Goal: Information Seeking & Learning: Learn about a topic

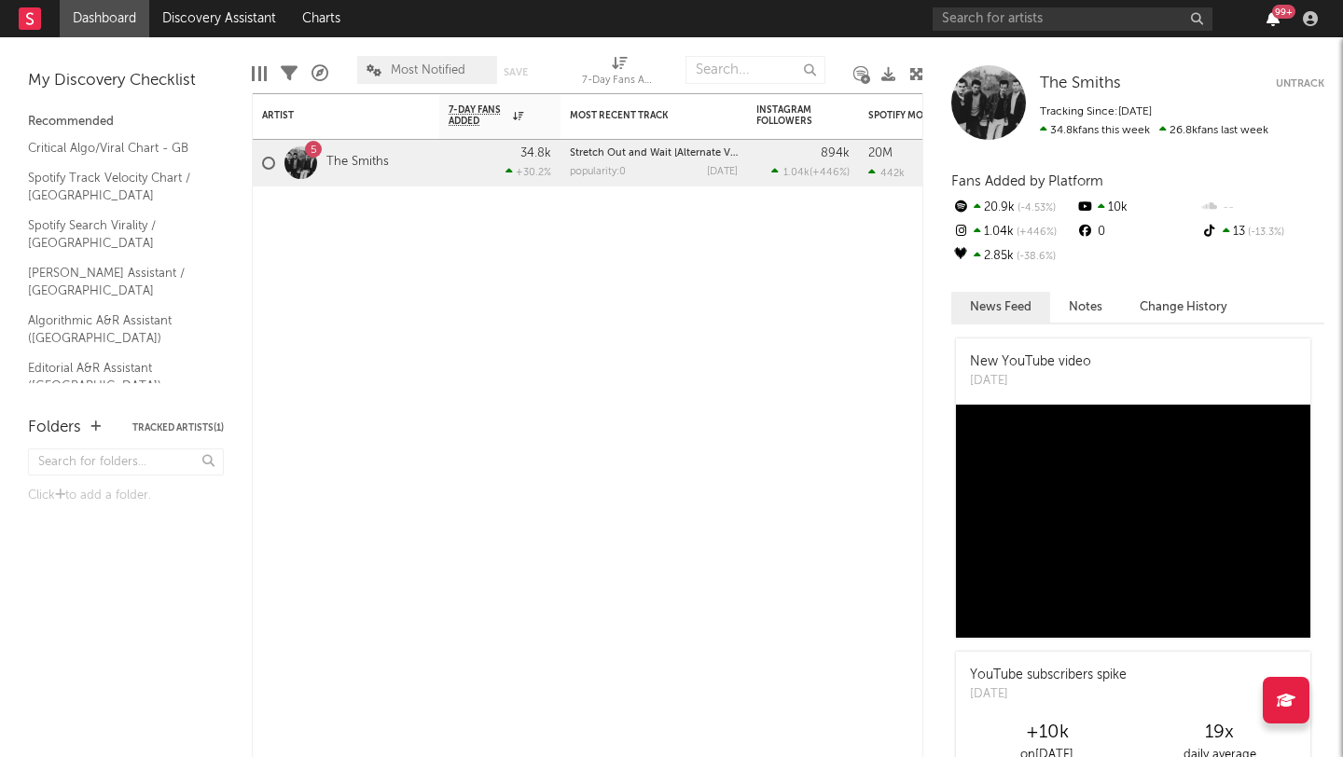
click at [1278, 25] on icon "button" at bounding box center [1272, 18] width 13 height 15
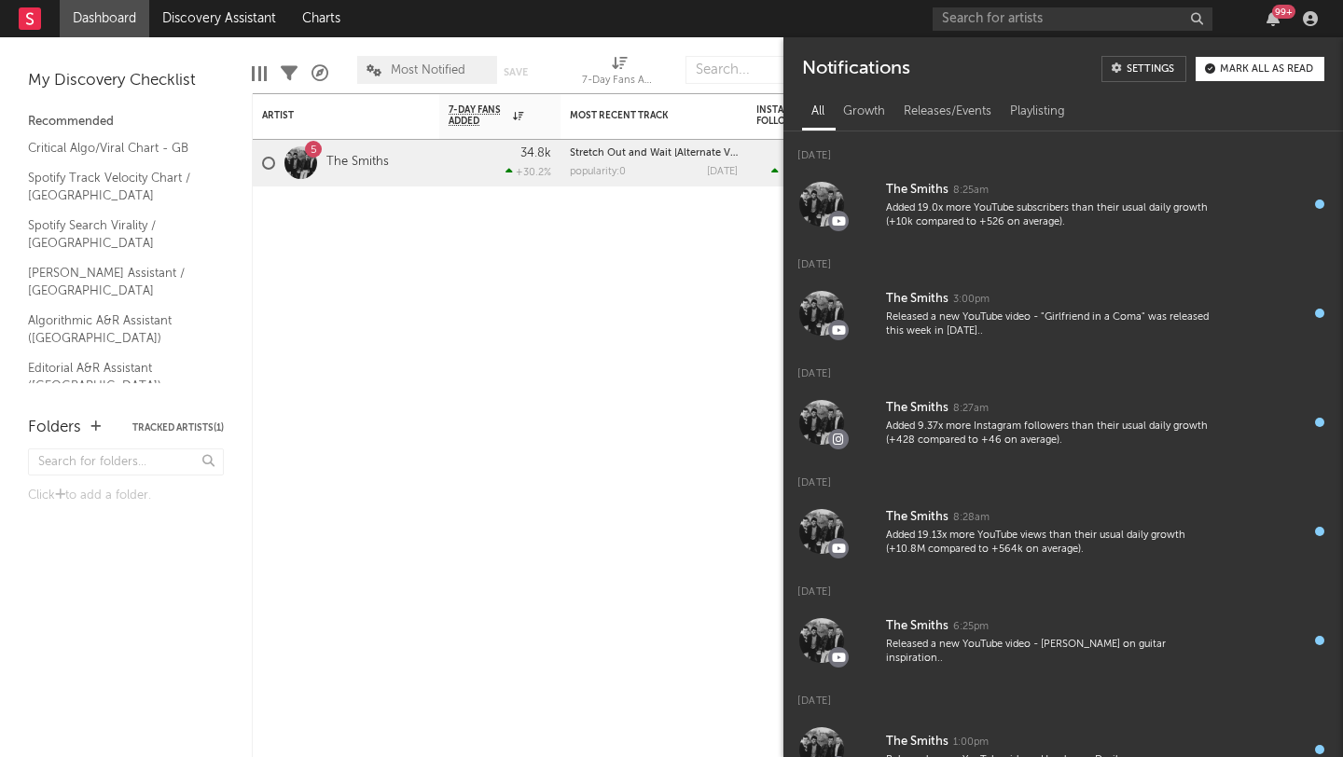
click at [1263, 60] on button "Mark all as read" at bounding box center [1259, 69] width 129 height 24
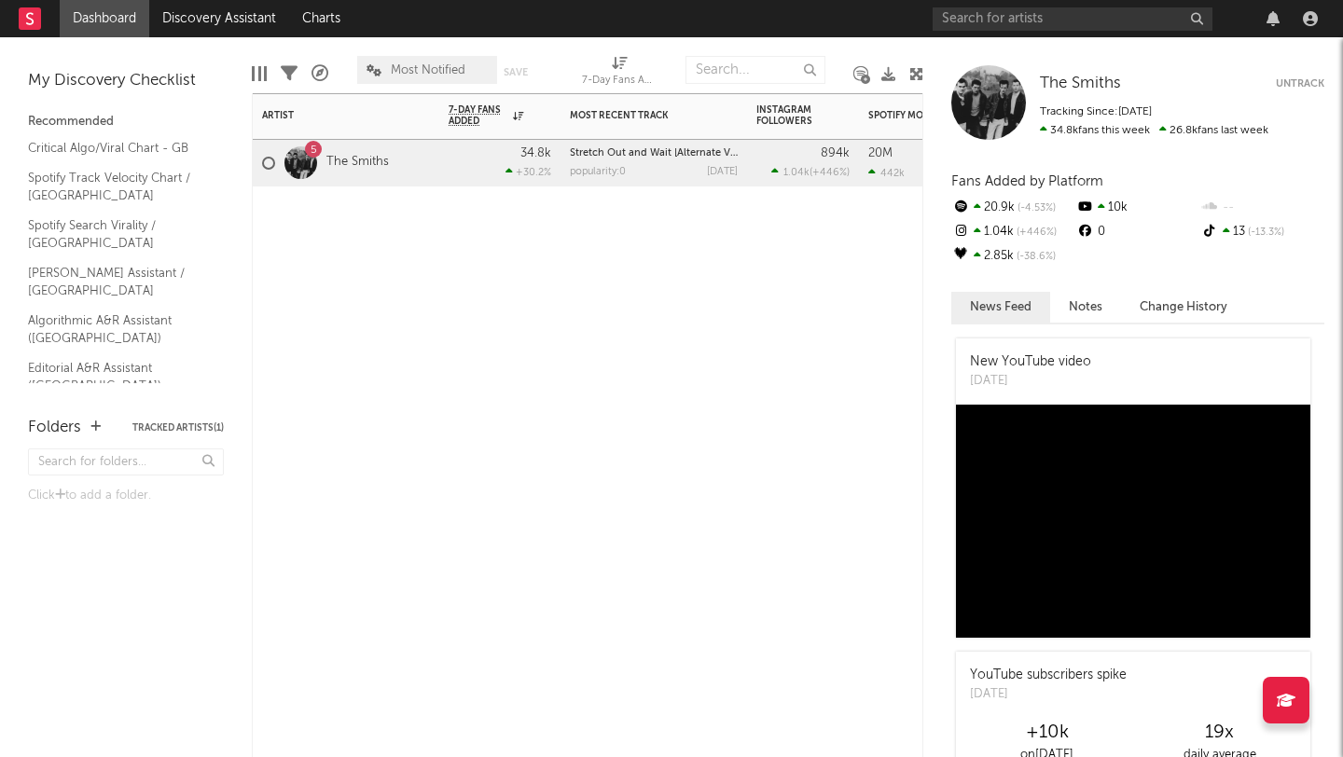
click at [662, 306] on div "Artist Notifications 7-Day Fans Added WoW % Change Most Recent Track Popularity…" at bounding box center [587, 425] width 671 height 664
click at [1143, 26] on input "text" at bounding box center [1072, 18] width 280 height 23
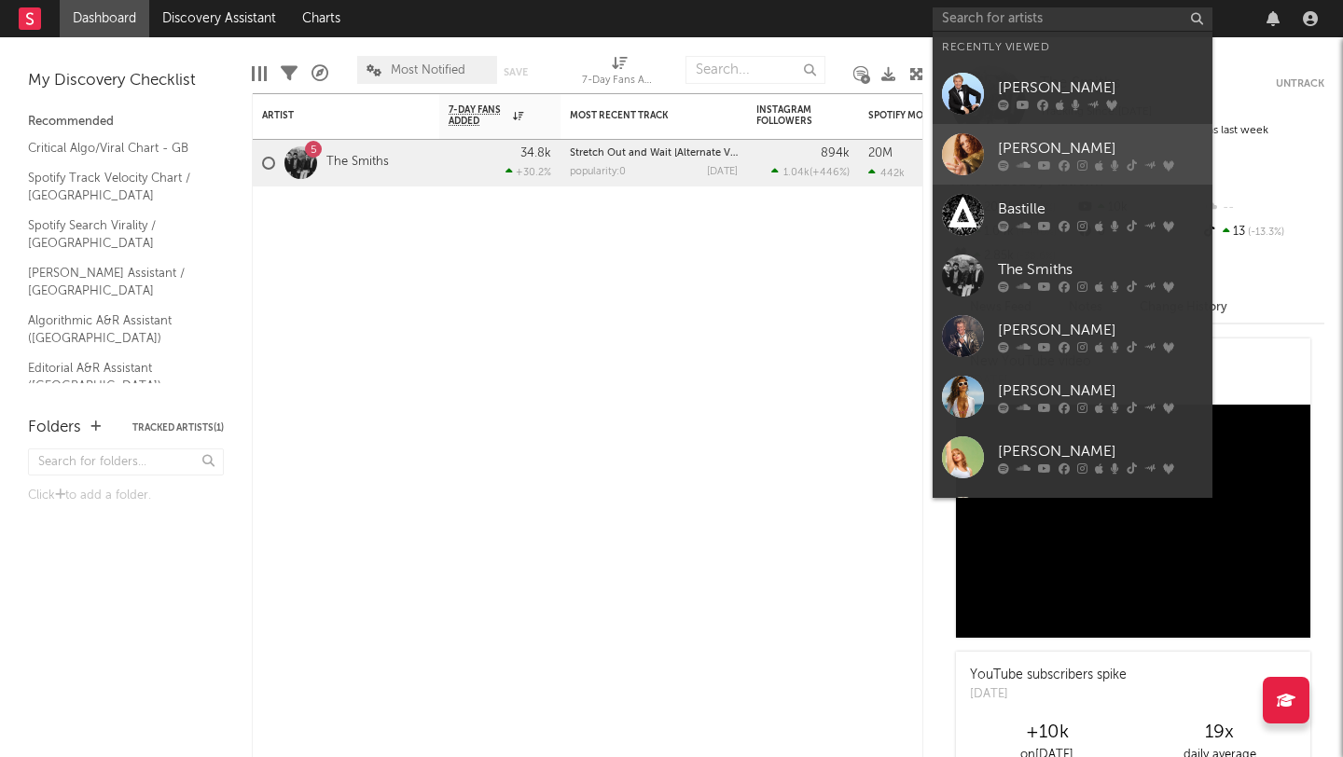
click at [1070, 144] on div "[PERSON_NAME]" at bounding box center [1100, 148] width 205 height 22
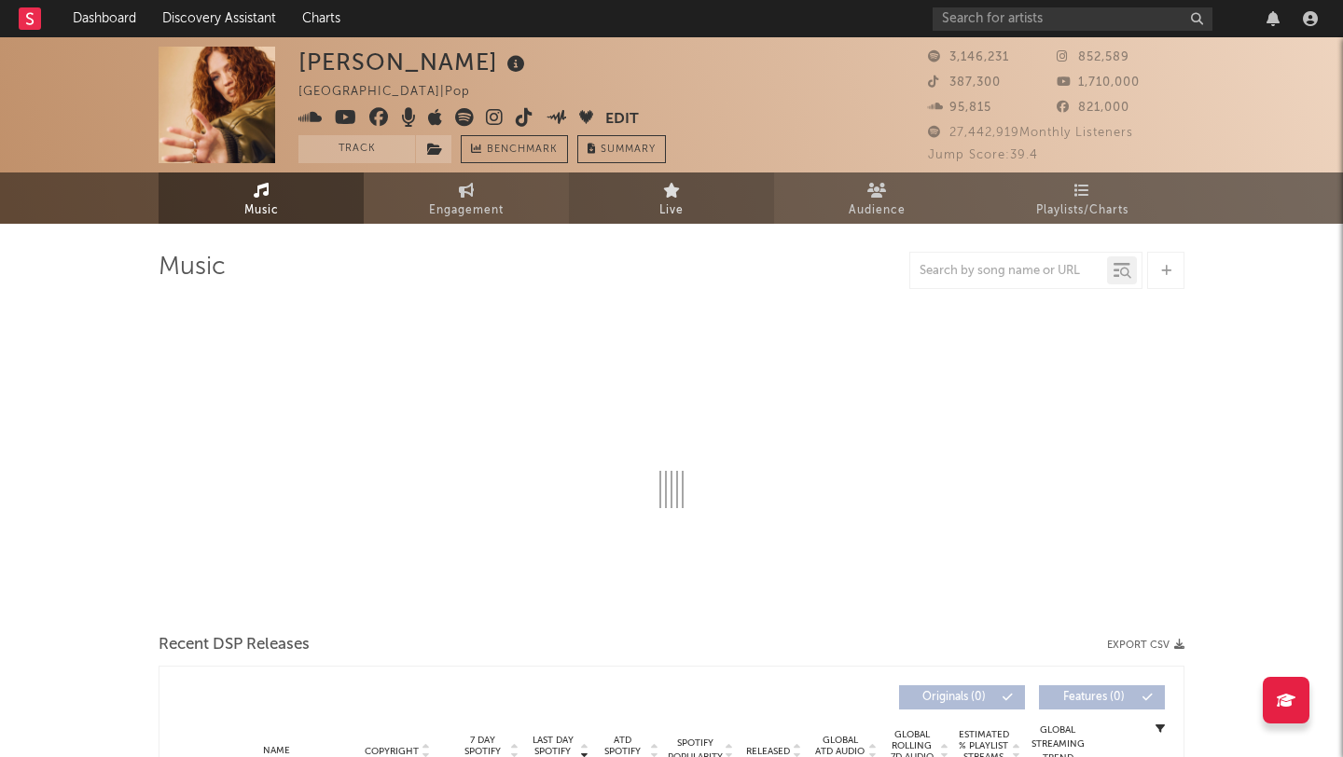
select select "6m"
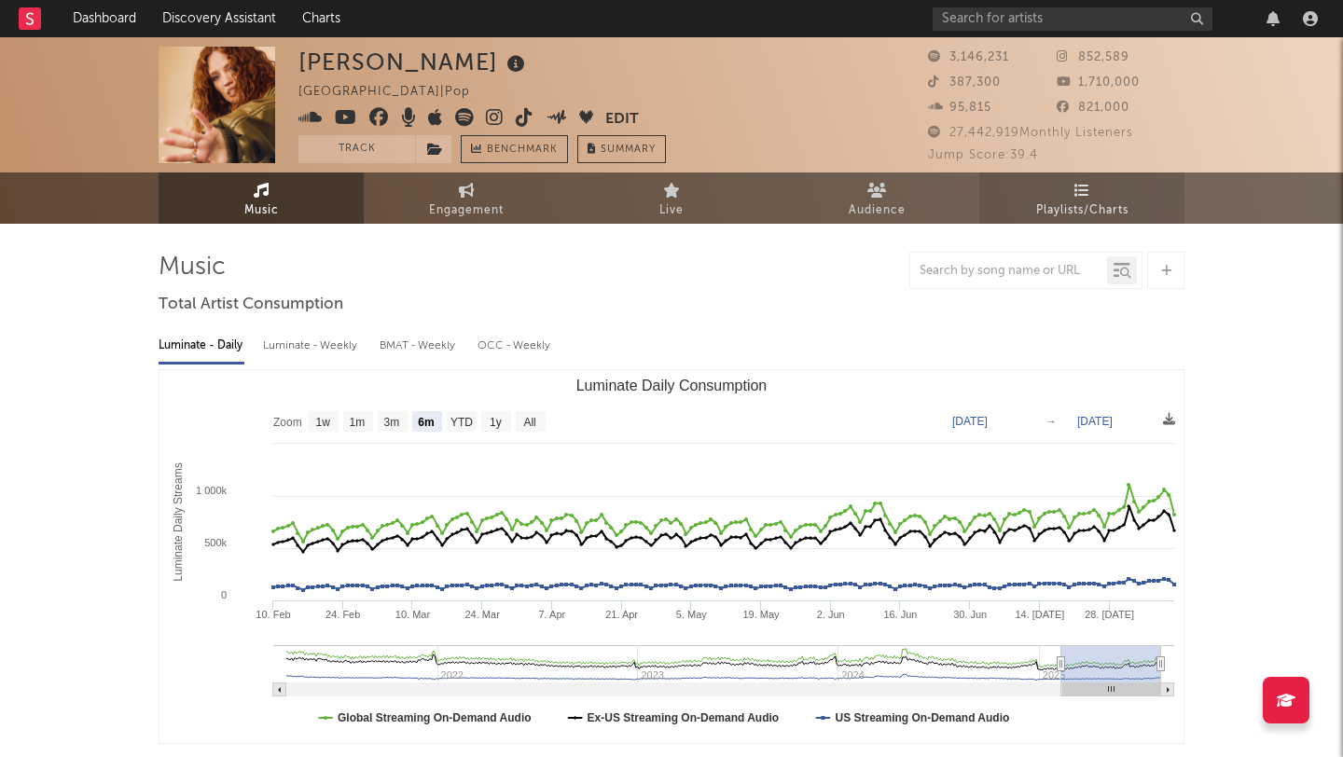
click at [1088, 194] on icon at bounding box center [1082, 190] width 16 height 15
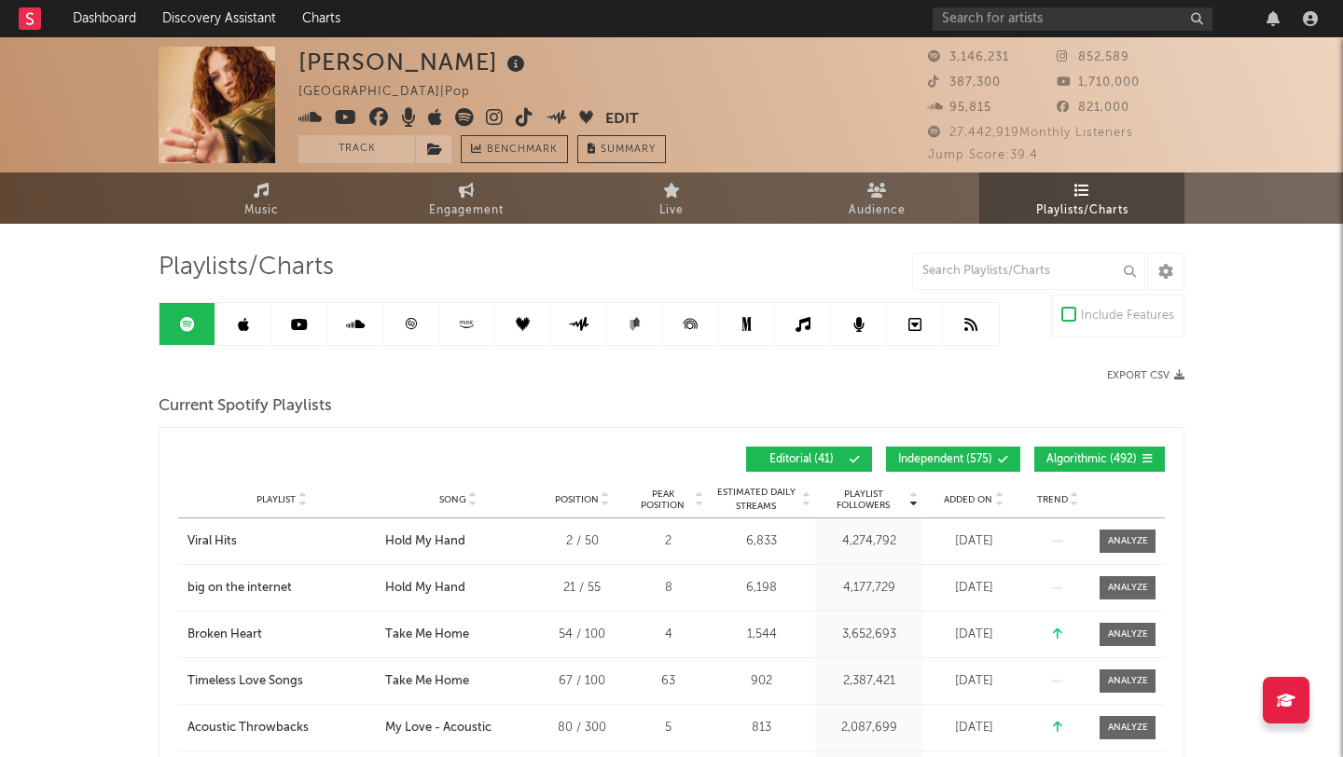
click at [987, 457] on span "Independent ( 575 )" at bounding box center [945, 459] width 94 height 11
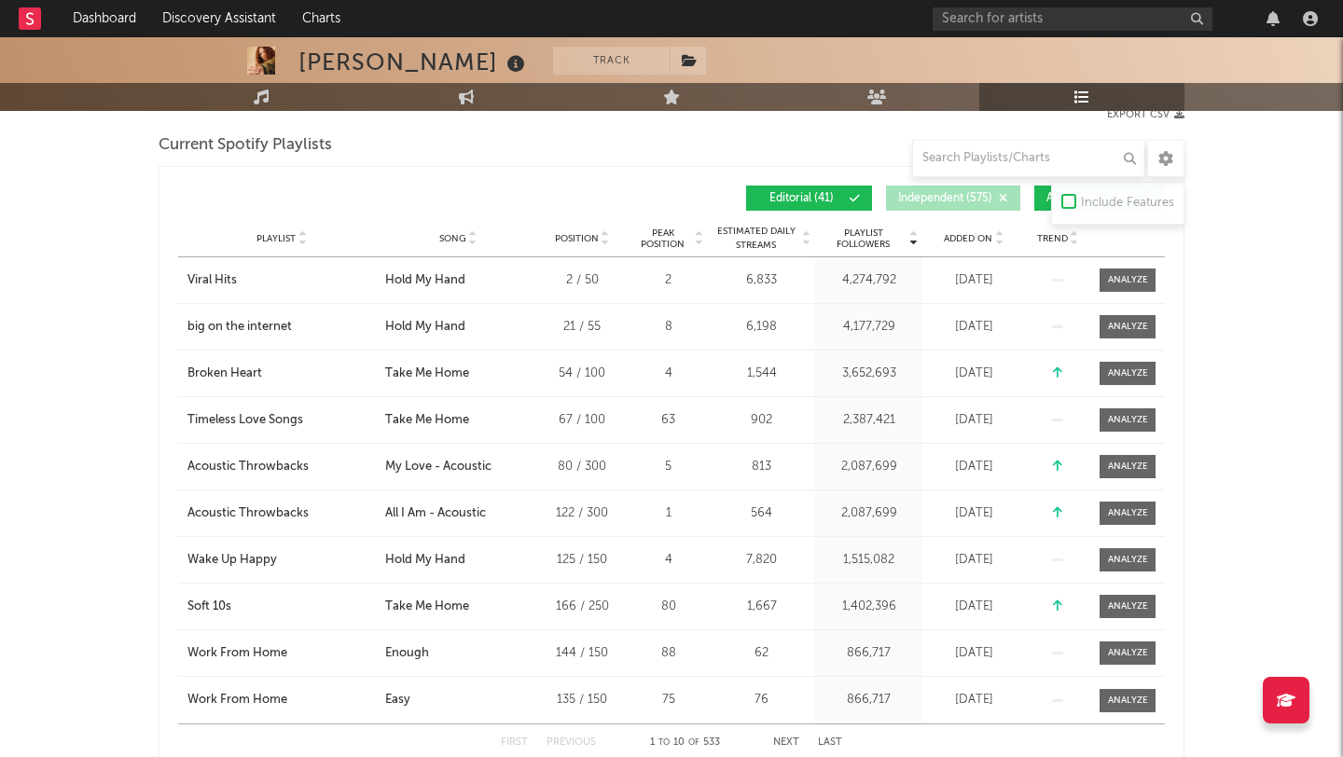
scroll to position [263, 0]
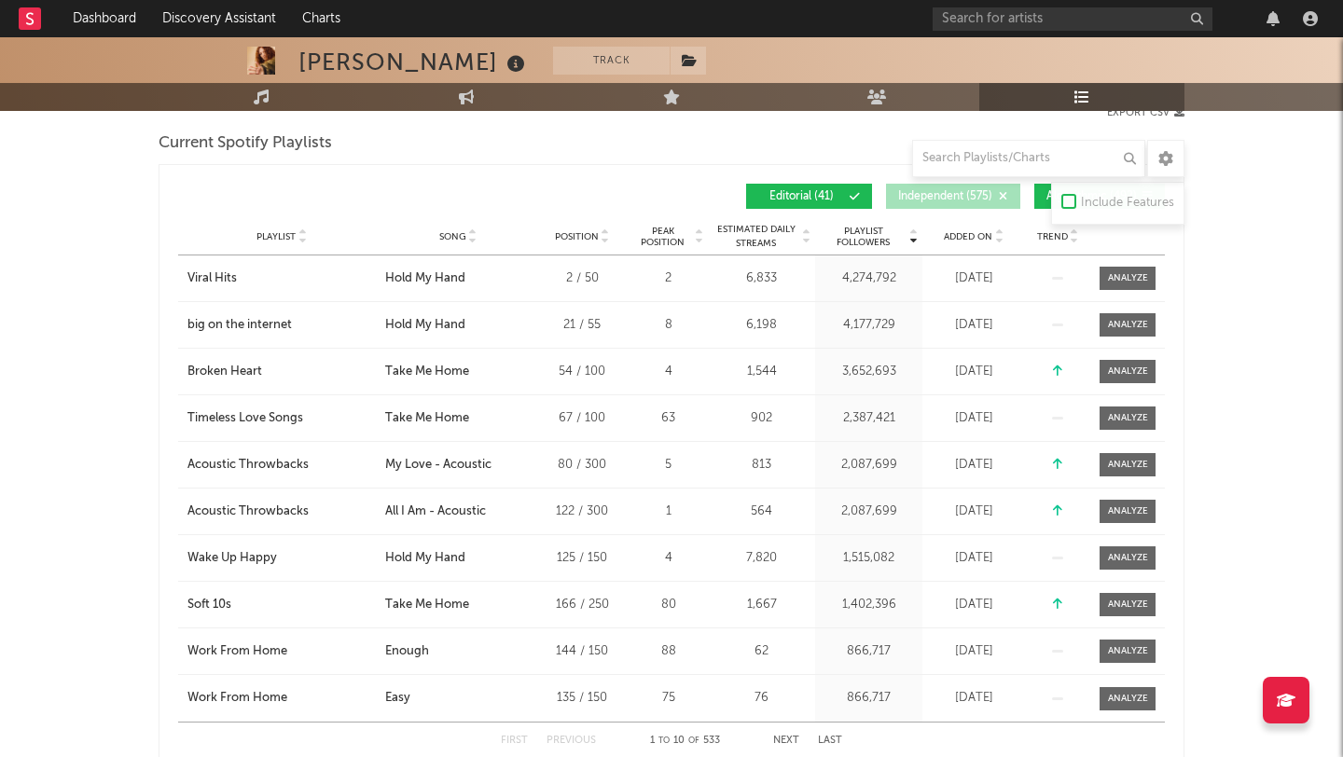
click at [999, 232] on icon at bounding box center [998, 232] width 9 height 7
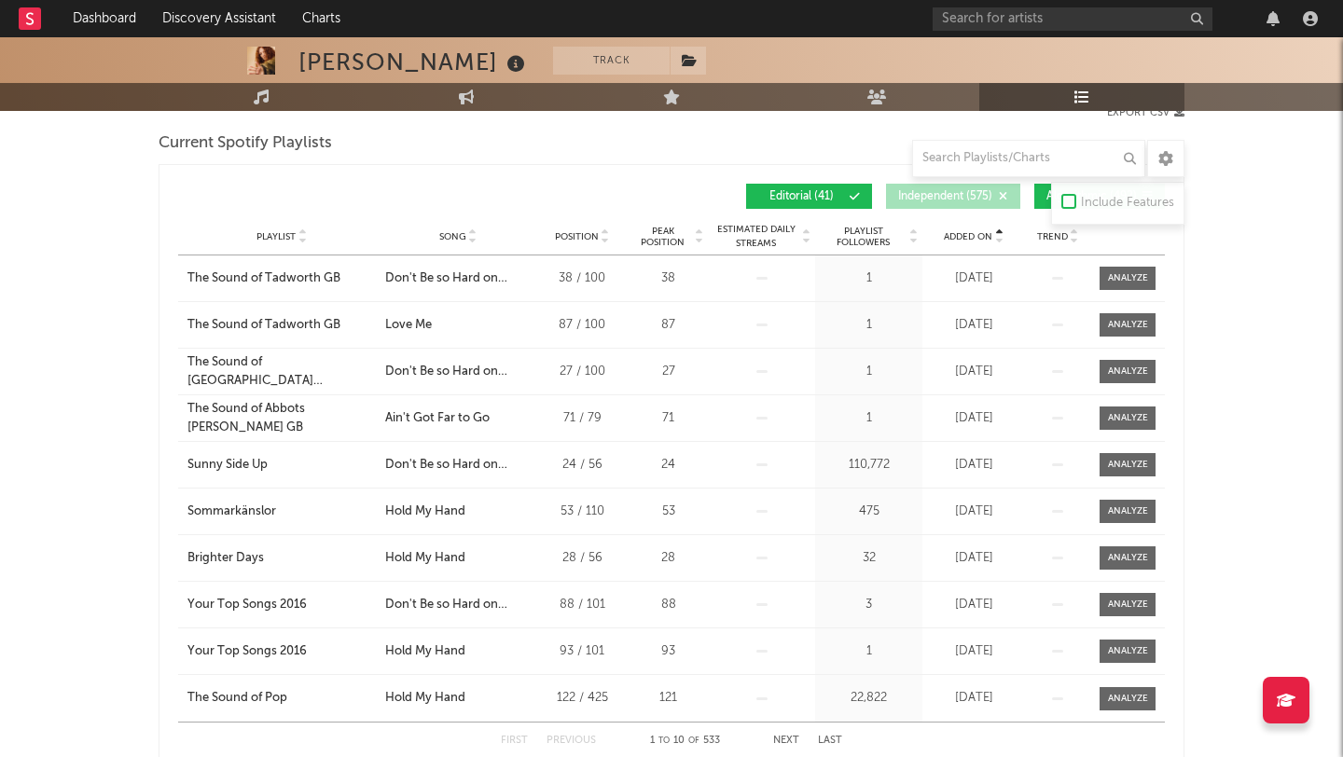
click at [1001, 242] on icon at bounding box center [998, 240] width 9 height 7
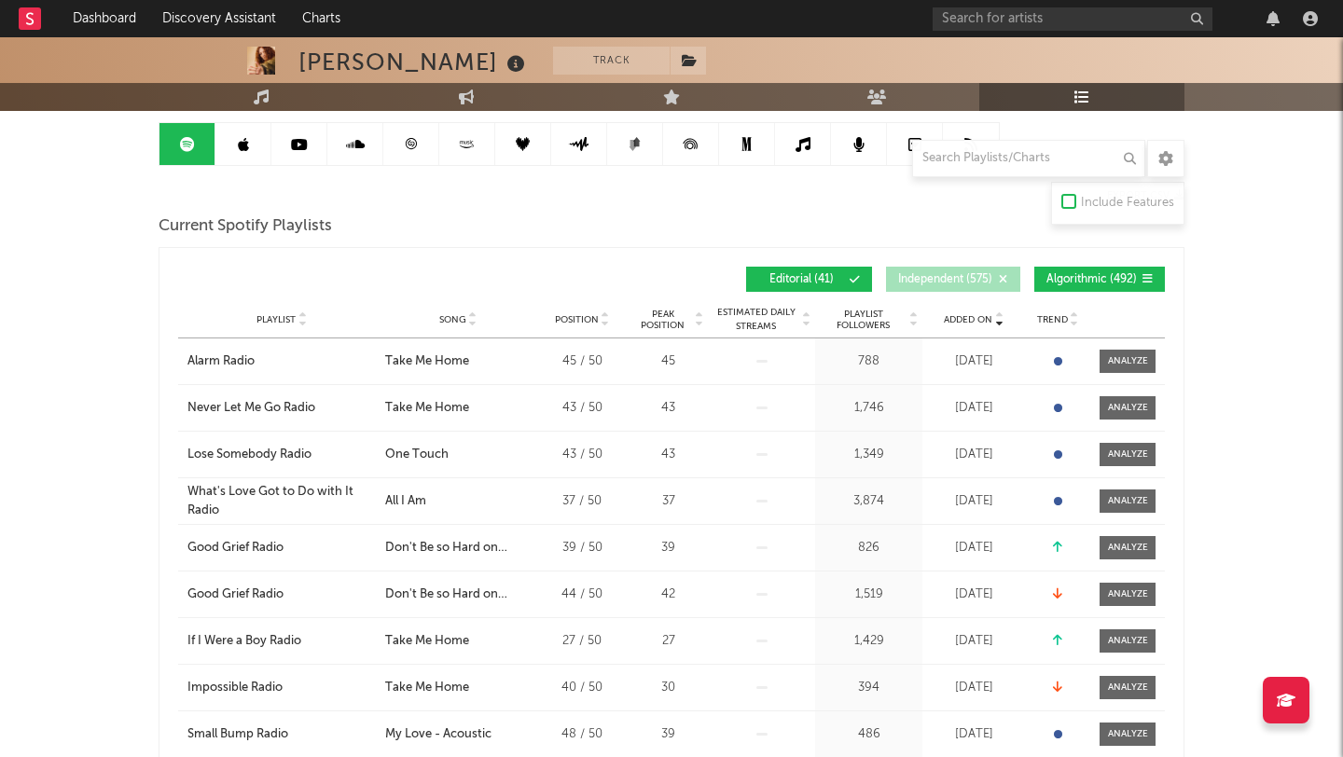
scroll to position [175, 0]
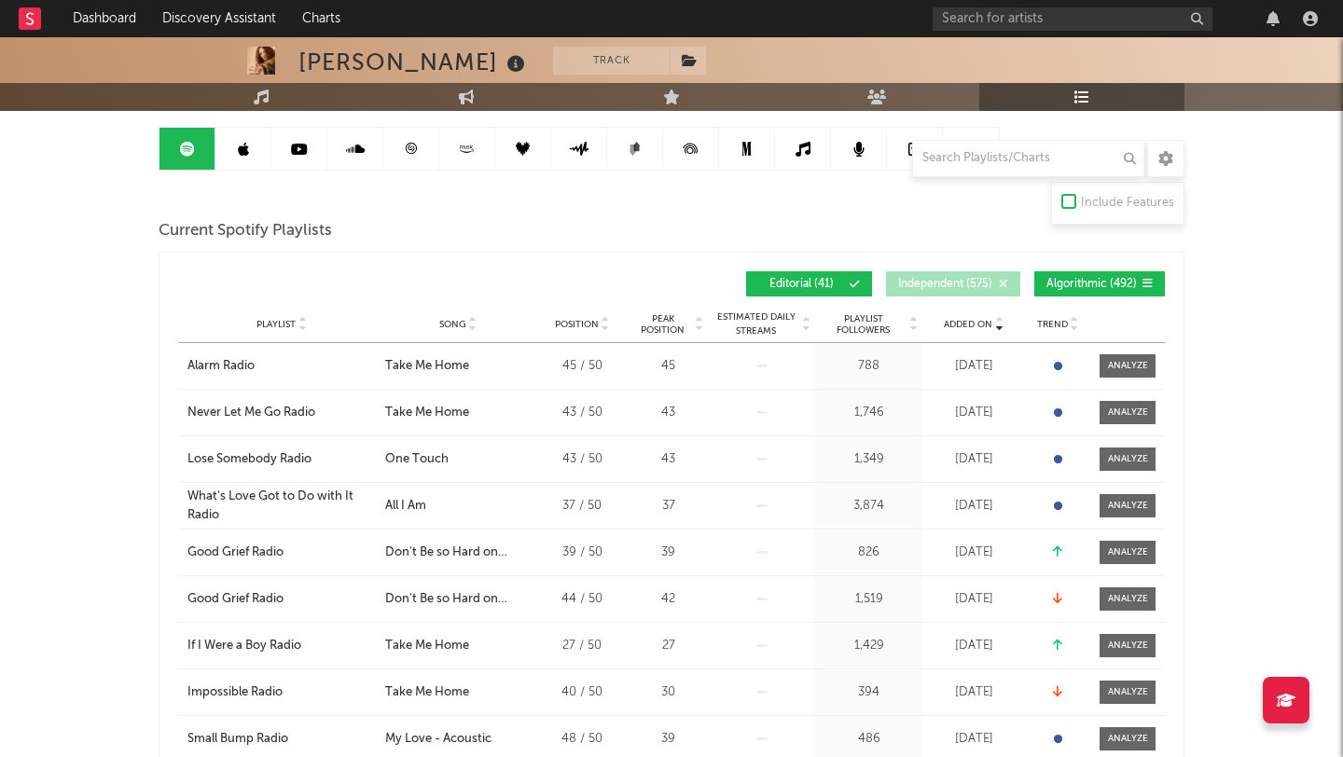
click at [1074, 283] on span "Algorithmic ( 492 )" at bounding box center [1091, 284] width 90 height 11
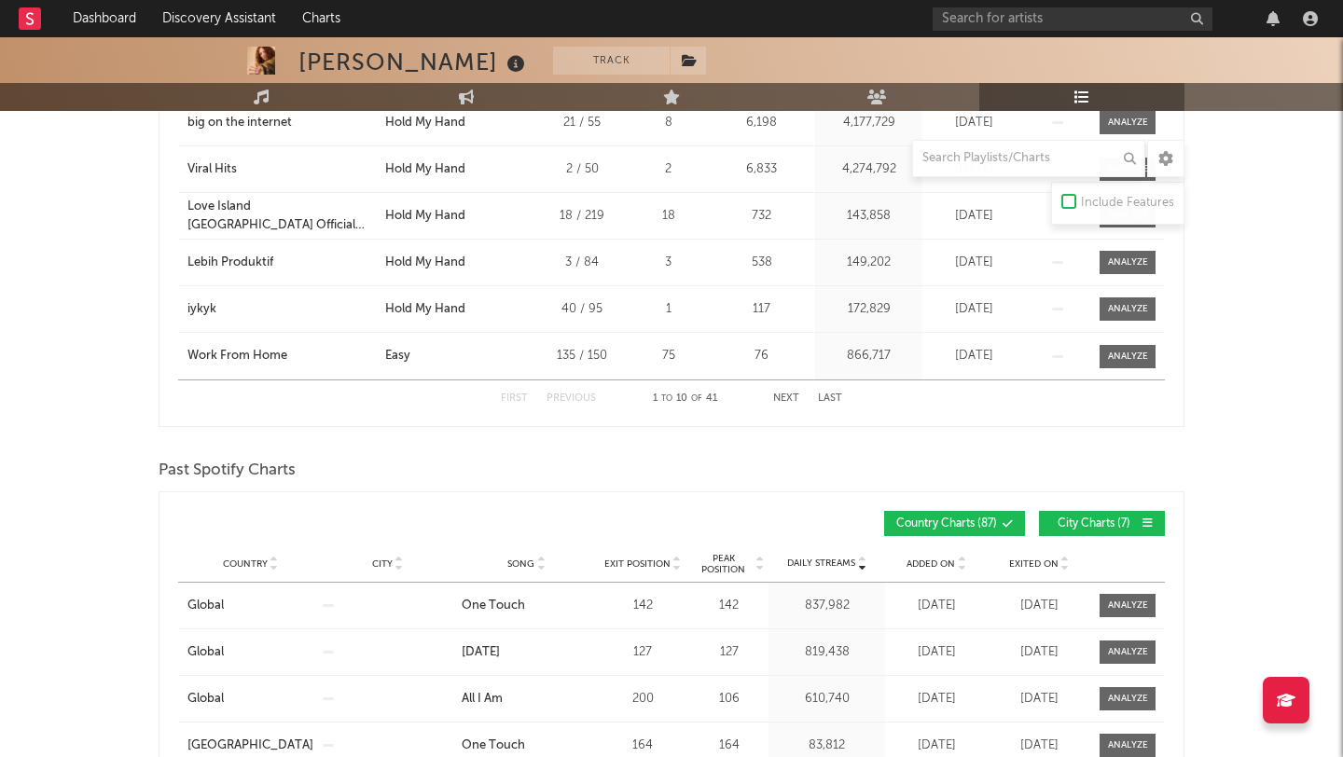
scroll to position [0, 0]
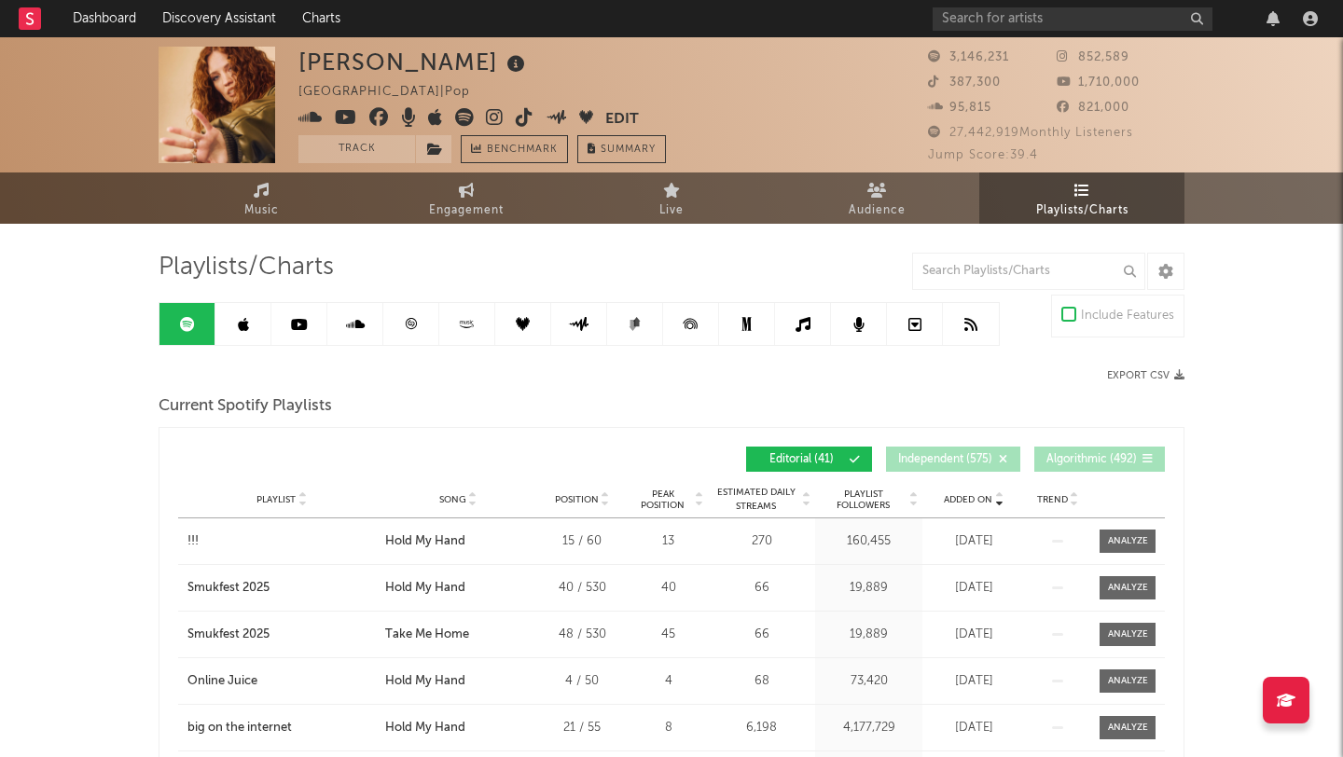
click at [257, 324] on link at bounding box center [243, 324] width 56 height 42
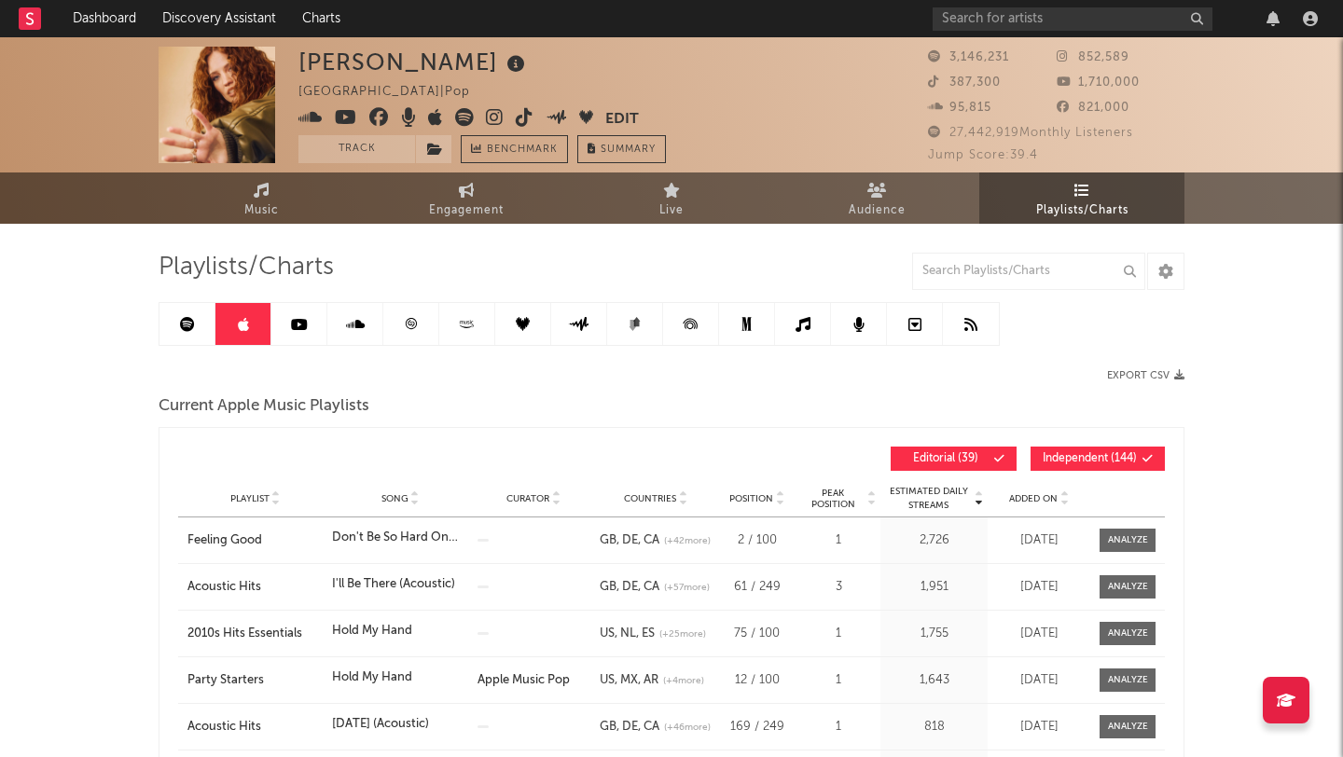
click at [1068, 466] on button "Independent ( 144 )" at bounding box center [1097, 459] width 134 height 24
click at [978, 506] on icon at bounding box center [977, 502] width 9 height 7
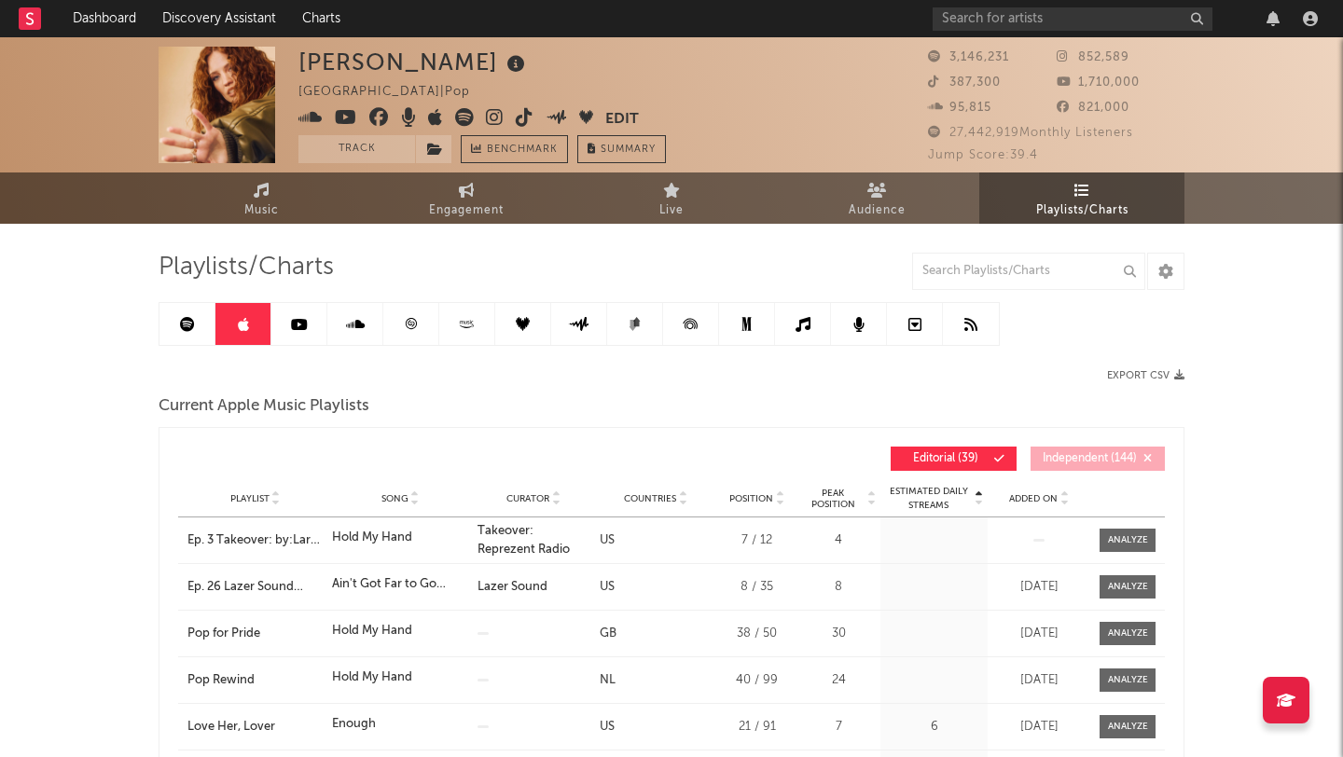
click at [978, 506] on icon at bounding box center [977, 502] width 9 height 7
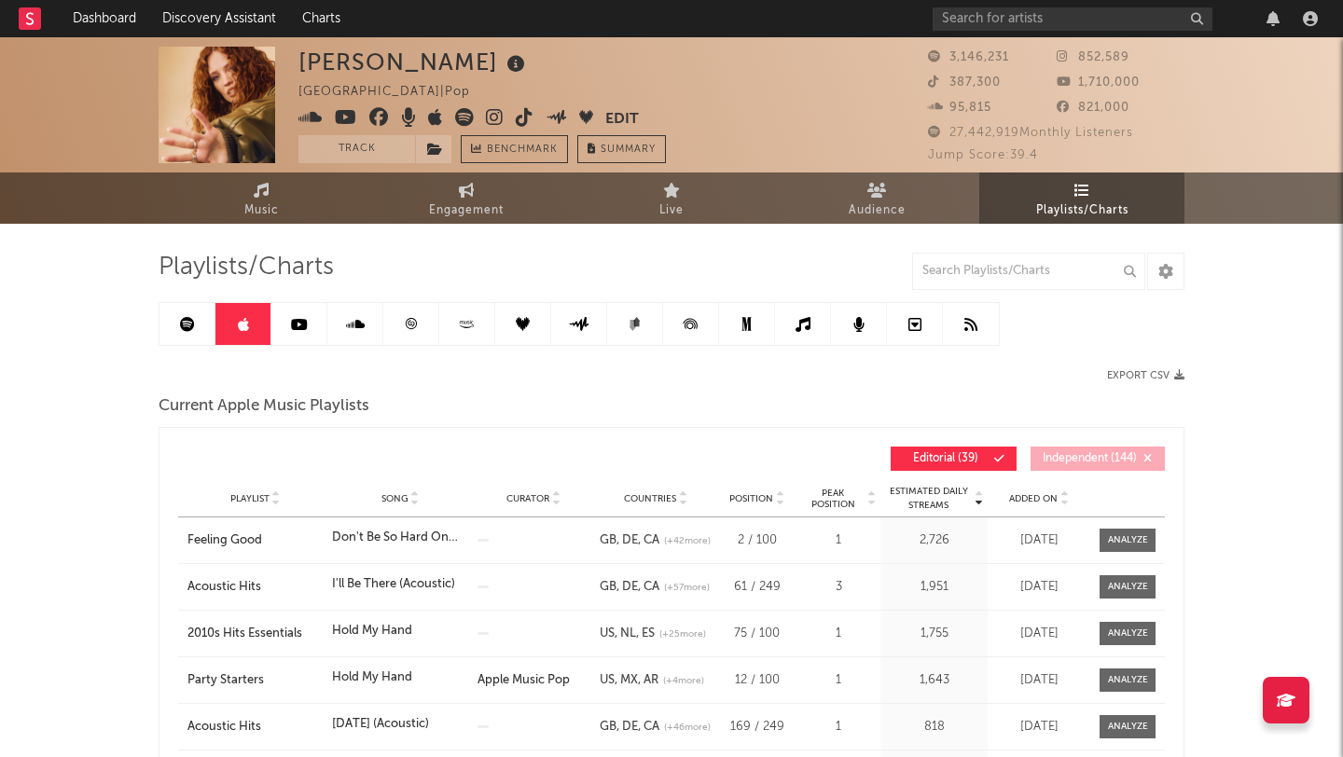
click at [1057, 509] on div "Playlist Song Curator Genre Countries Country Chart Type Position Peak Position…" at bounding box center [671, 498] width 987 height 37
click at [1059, 505] on div "Playlist Song Curator Genre Countries Country Chart Type Position Peak Position…" at bounding box center [671, 498] width 987 height 37
click at [1060, 504] on icon at bounding box center [1063, 502] width 9 height 7
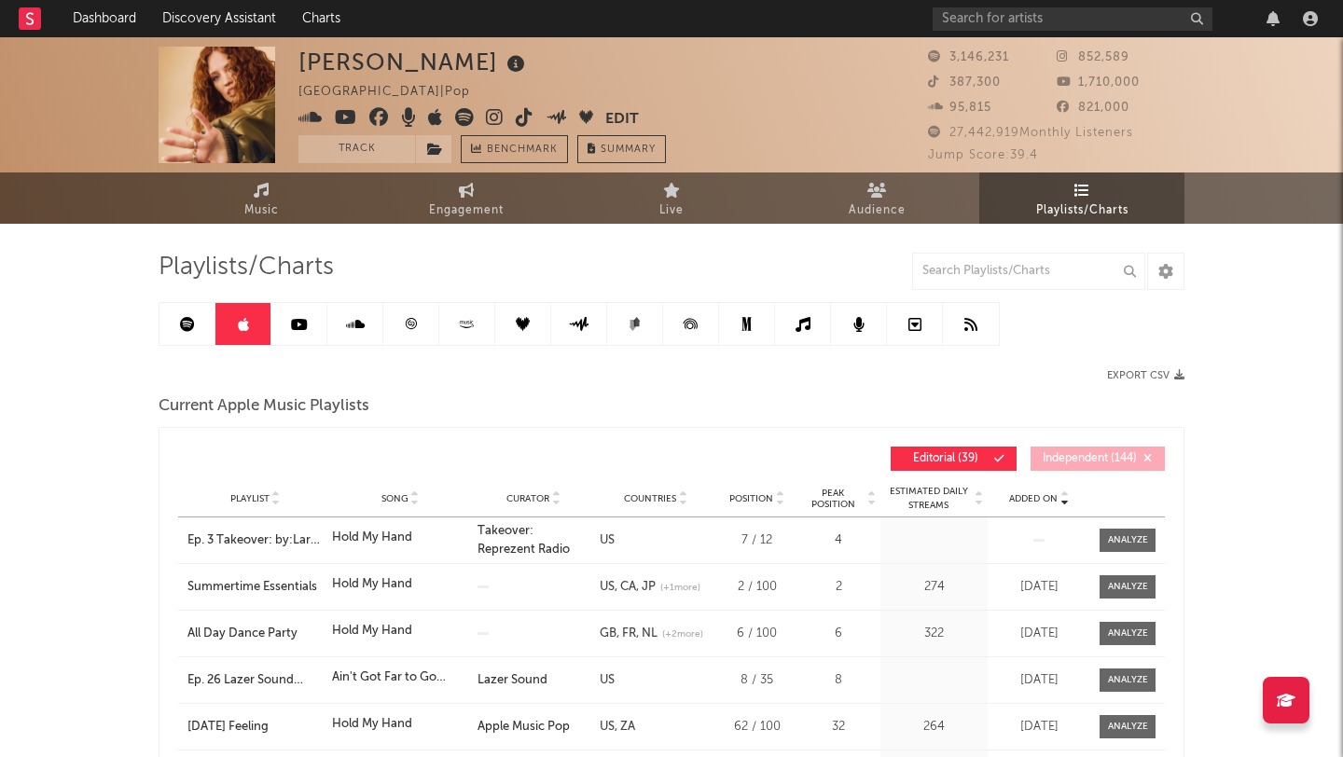
click at [1060, 504] on icon at bounding box center [1063, 502] width 9 height 7
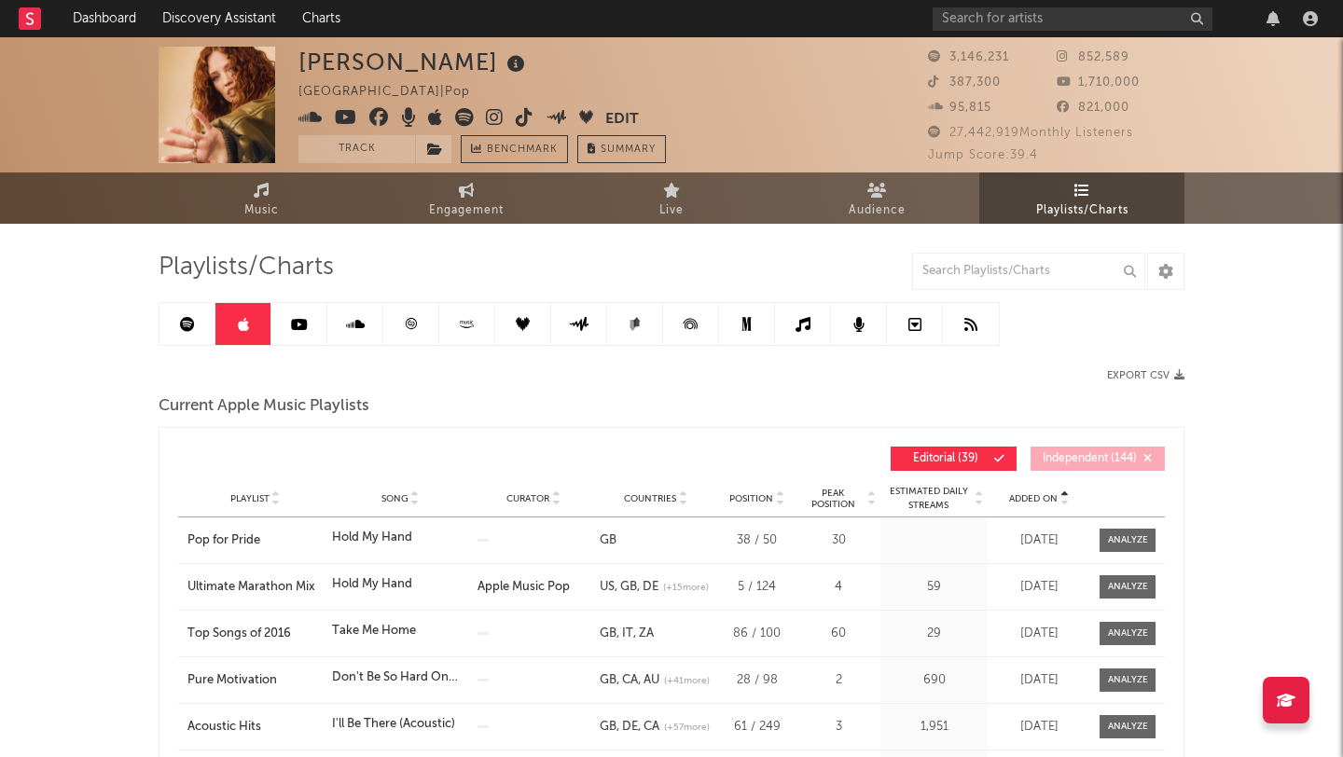
click at [1060, 504] on icon at bounding box center [1063, 502] width 9 height 7
